Goal: Navigation & Orientation: Find specific page/section

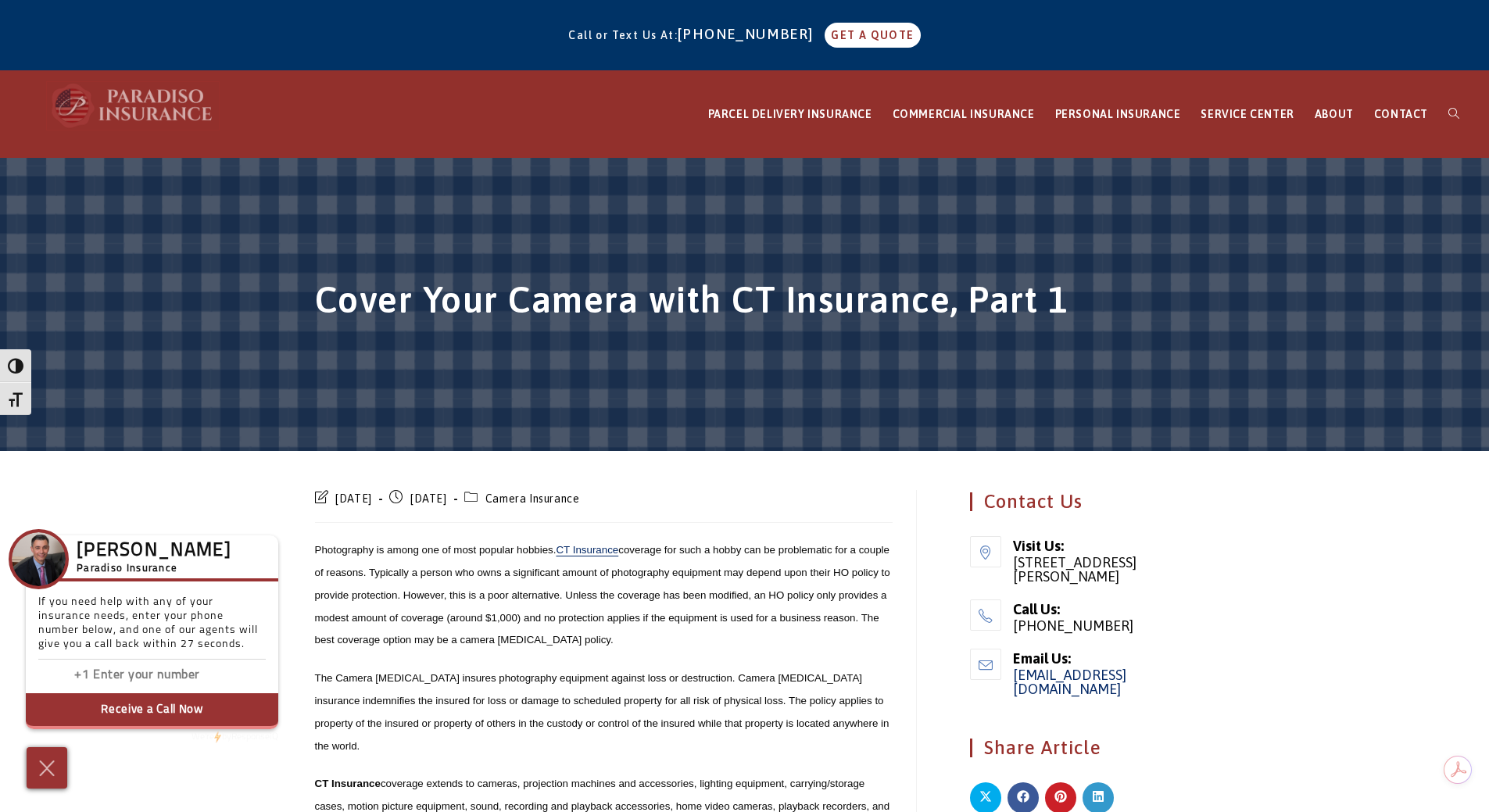
click at [113, 103] on img at bounding box center [132, 105] width 172 height 47
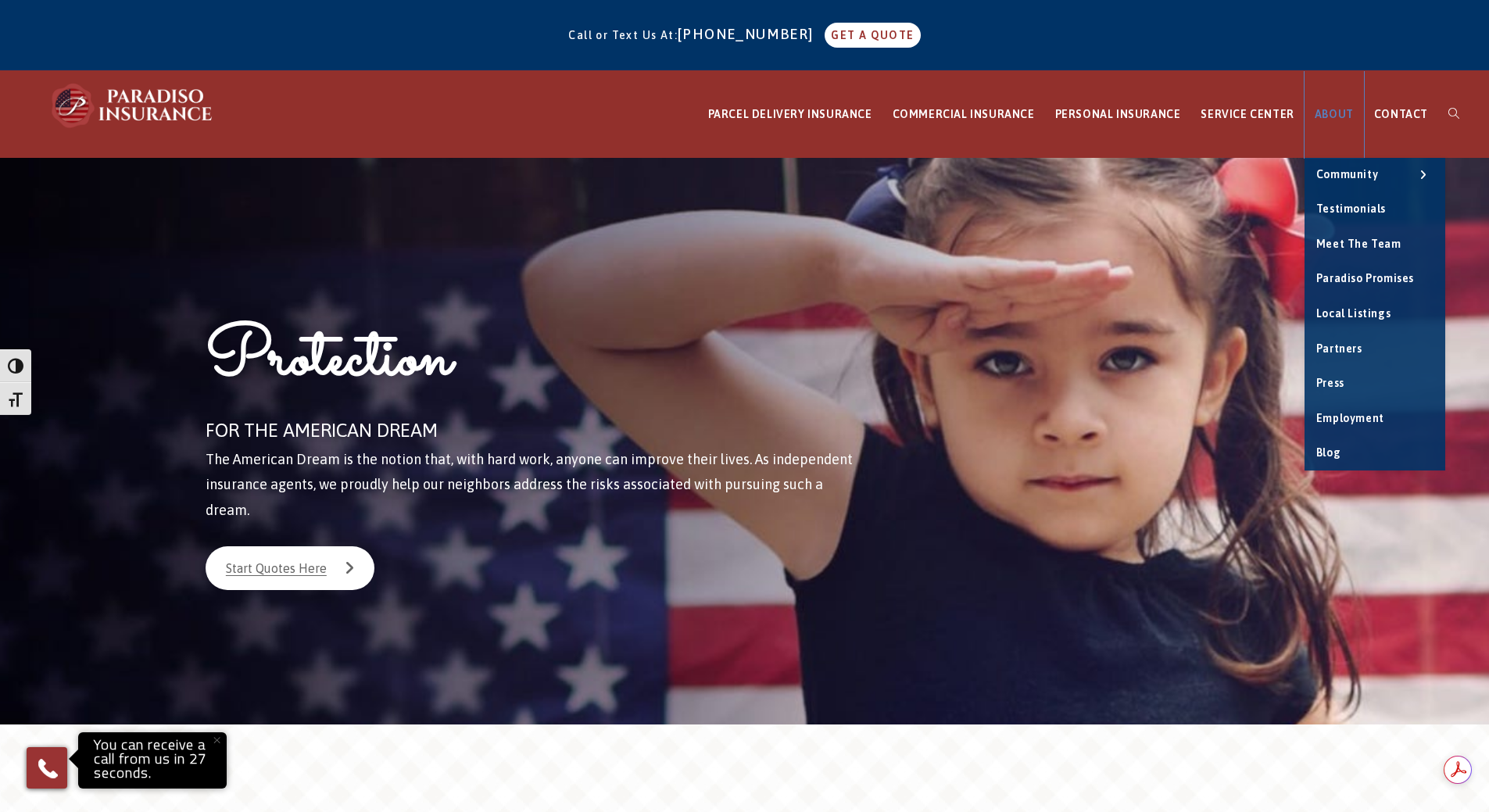
click at [1322, 114] on span "ABOUT" at bounding box center [1334, 114] width 39 height 13
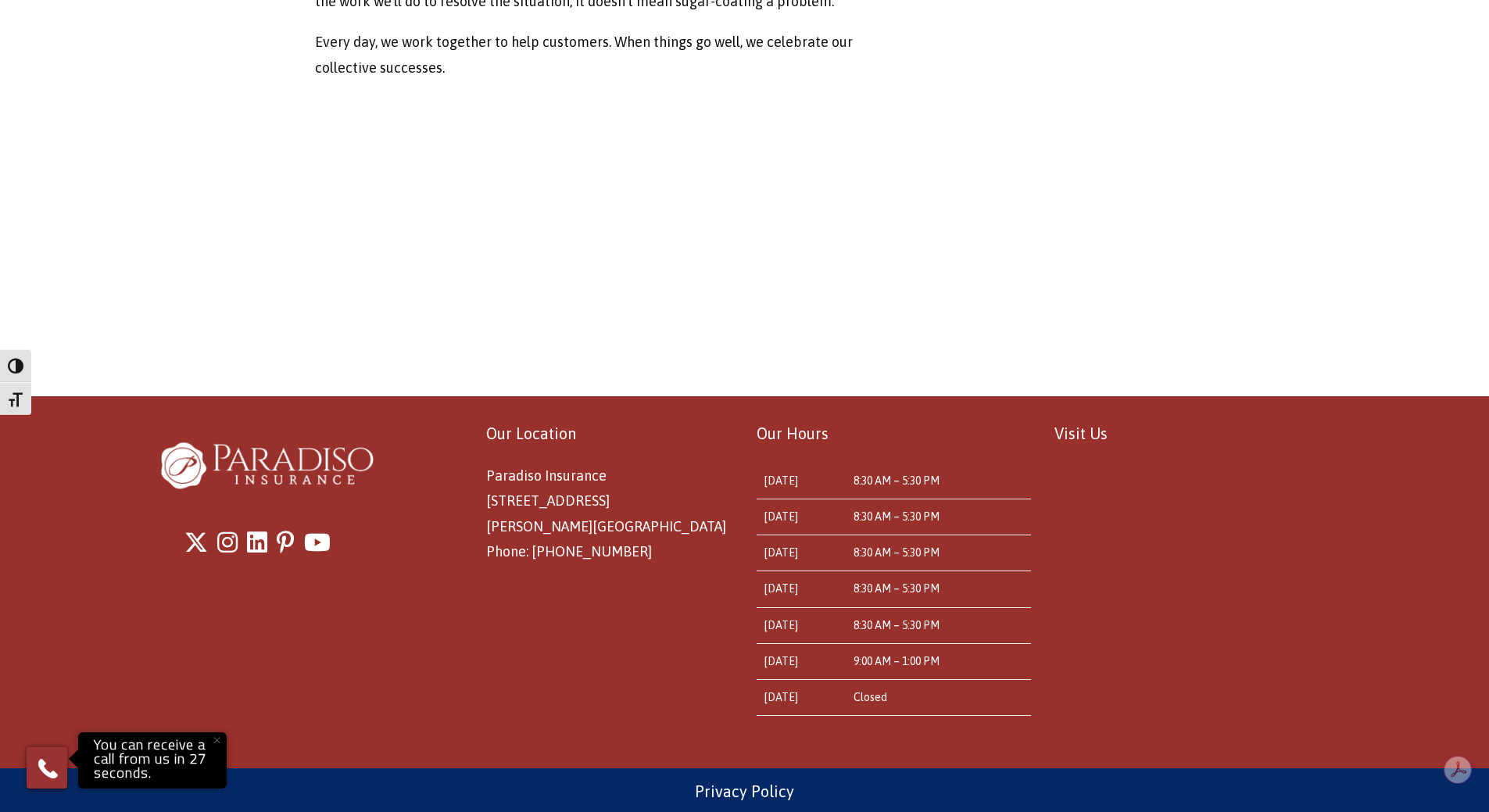
scroll to position [1181, 0]
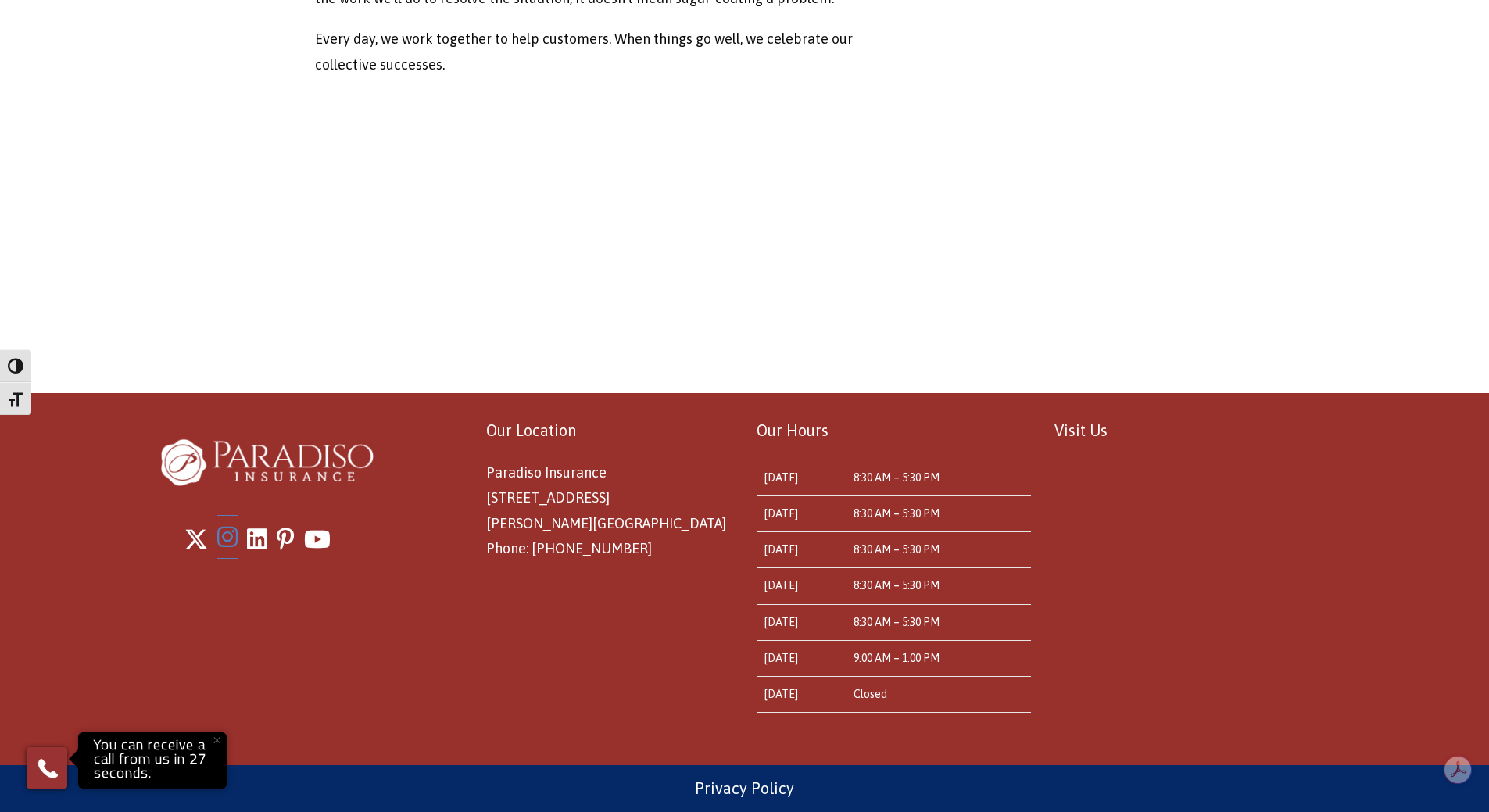
click at [227, 544] on icon "Instagram" at bounding box center [227, 536] width 21 height 23
